Goal: Navigation & Orientation: Find specific page/section

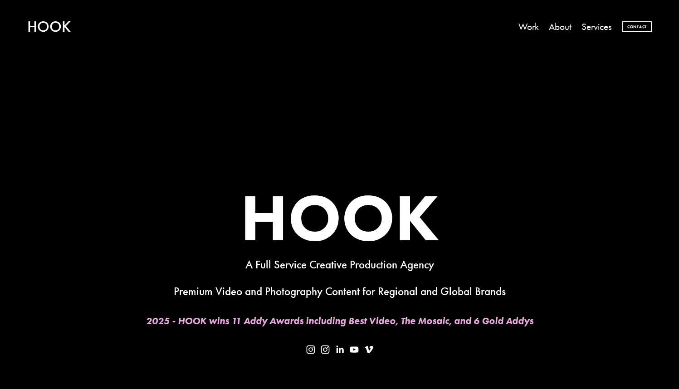
click at [355, 244] on strong "HOOK" at bounding box center [339, 217] width 199 height 80
click at [521, 29] on link "Work" at bounding box center [528, 26] width 20 height 19
